Goal: Go to known website: Access a specific website the user already knows

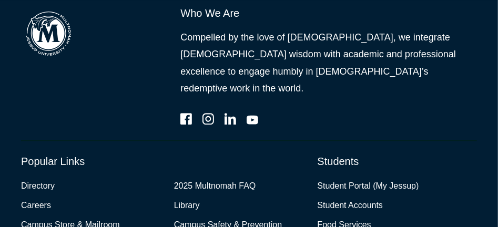
scroll to position [2927, 0]
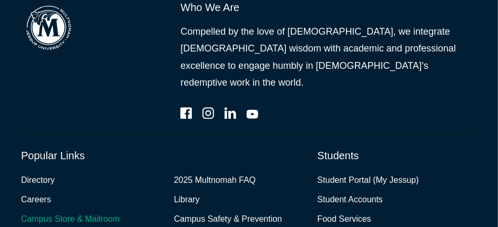
click at [74, 212] on link "Campus Store & Mailroom" at bounding box center [70, 219] width 99 height 15
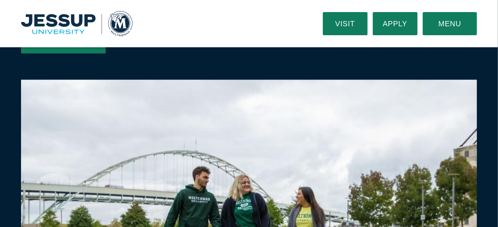
scroll to position [420, 0]
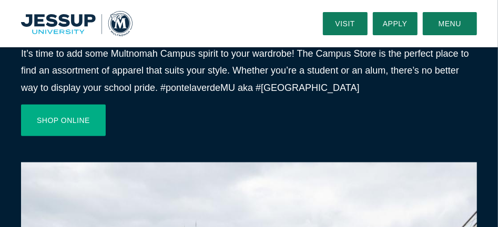
click at [42, 116] on link "Shop Online" at bounding box center [63, 121] width 85 height 32
